Goal: Information Seeking & Learning: Learn about a topic

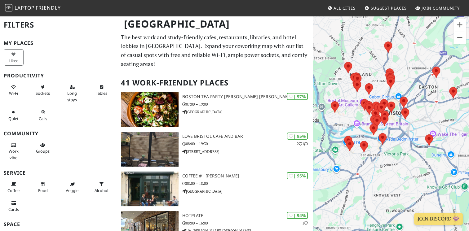
drag, startPoint x: 377, startPoint y: 170, endPoint x: 395, endPoint y: 174, distance: 18.7
click at [395, 174] on div "To navigate, press the arrow keys." at bounding box center [390, 130] width 156 height 231
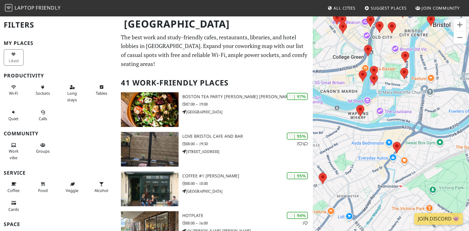
drag, startPoint x: 392, startPoint y: 103, endPoint x: 425, endPoint y: 142, distance: 51.0
click at [425, 142] on div "To navigate, press the arrow keys." at bounding box center [390, 130] width 156 height 231
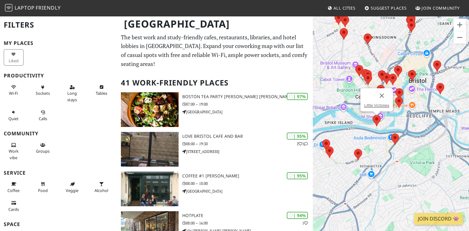
click at [376, 117] on img at bounding box center [376, 120] width 8 height 11
click at [376, 118] on img at bounding box center [376, 120] width 8 height 11
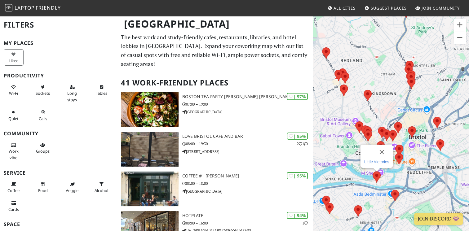
click at [374, 161] on link "Little Victories" at bounding box center [376, 161] width 25 height 5
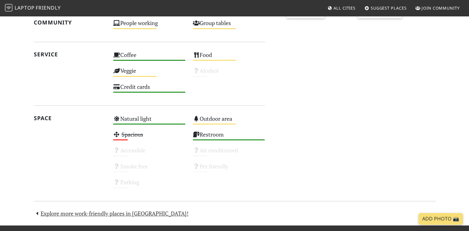
scroll to position [310, 0]
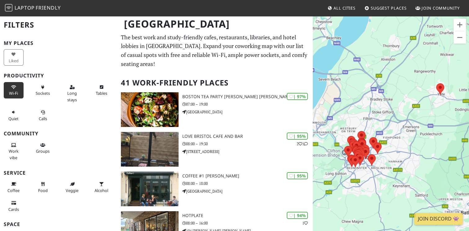
click at [15, 89] on button "Wi-Fi" at bounding box center [14, 90] width 20 height 16
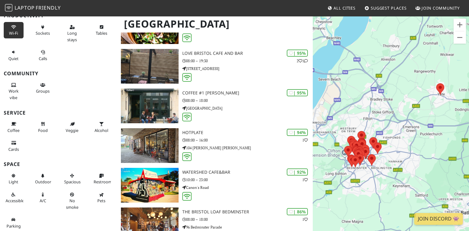
scroll to position [124, 0]
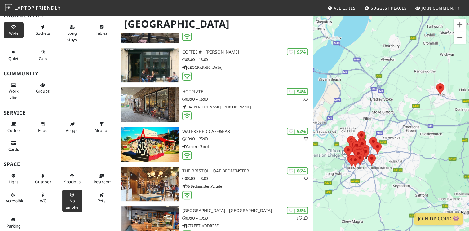
click at [69, 198] on span "No smoke" at bounding box center [72, 204] width 12 height 12
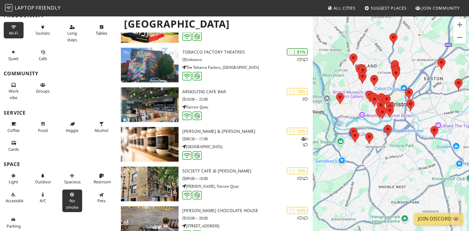
drag, startPoint x: 352, startPoint y: 157, endPoint x: 400, endPoint y: 166, distance: 49.2
click at [400, 166] on div "To navigate, press the arrow keys." at bounding box center [390, 130] width 156 height 231
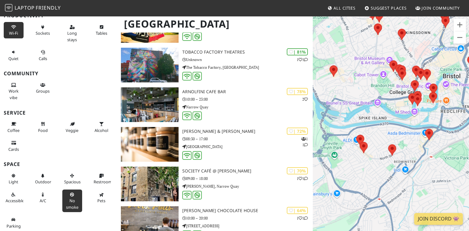
click at [421, 171] on div "To navigate, press the arrow keys." at bounding box center [390, 130] width 156 height 231
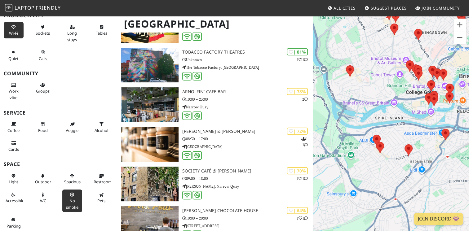
click at [333, 69] on div "To navigate, press the arrow keys." at bounding box center [390, 130] width 156 height 231
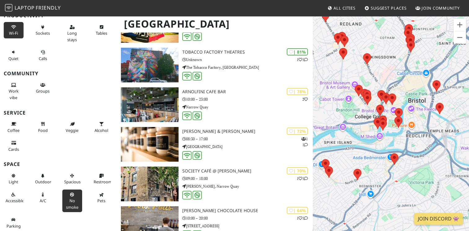
drag, startPoint x: 438, startPoint y: 139, endPoint x: 412, endPoint y: 160, distance: 32.8
click at [410, 164] on div "To navigate, press the arrow keys." at bounding box center [390, 130] width 156 height 231
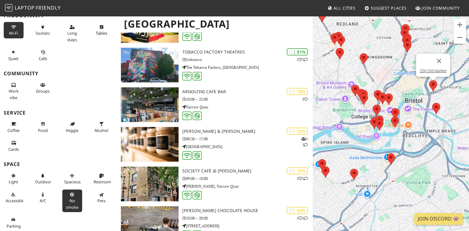
click at [430, 85] on img at bounding box center [433, 85] width 8 height 11
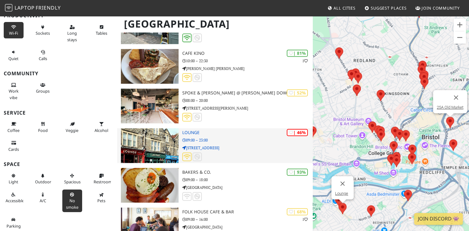
scroll to position [867, 0]
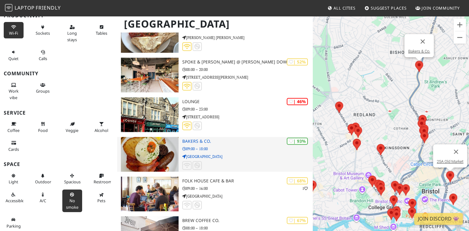
click at [158, 141] on img at bounding box center [150, 154] width 58 height 35
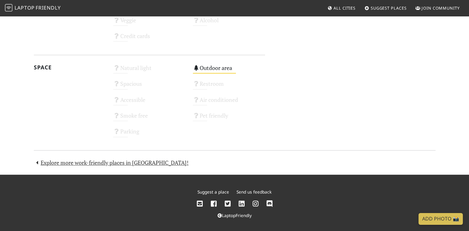
scroll to position [353, 0]
